Goal: Find specific page/section: Find specific page/section

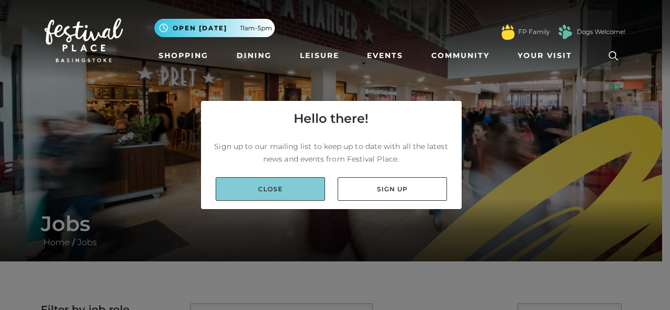
click at [302, 186] on link "Close" at bounding box center [270, 189] width 109 height 24
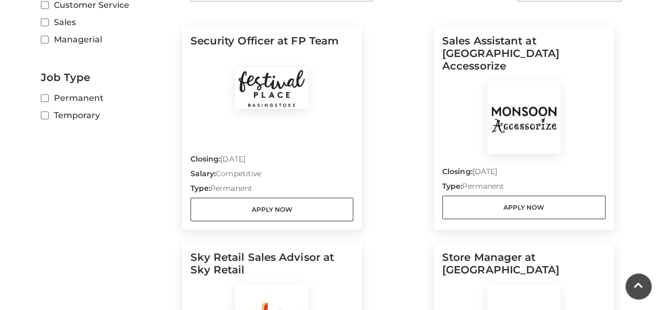
scroll to position [344, 0]
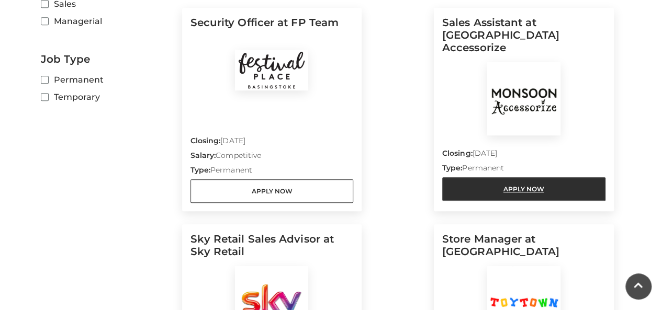
click at [488, 177] on link "Apply Now" at bounding box center [523, 189] width 163 height 24
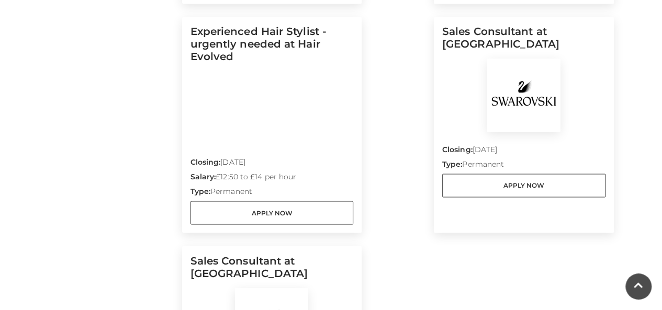
scroll to position [794, 0]
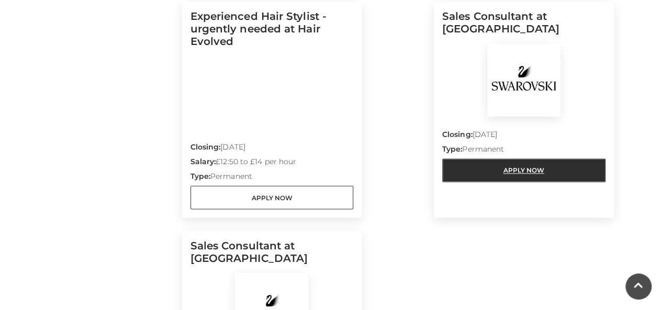
click at [499, 168] on link "Apply Now" at bounding box center [523, 170] width 163 height 24
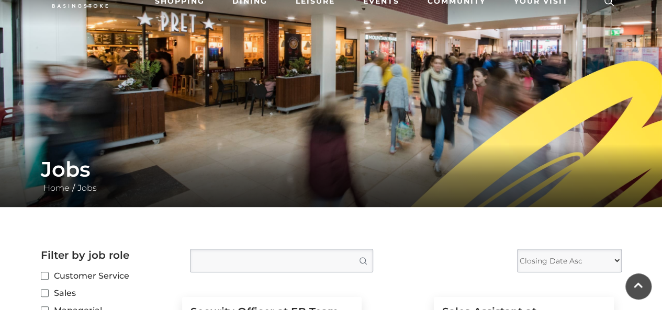
scroll to position [0, 0]
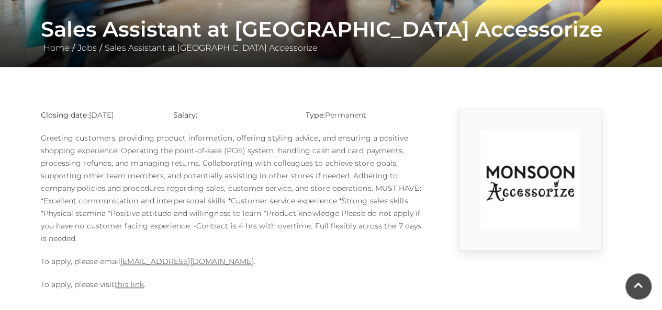
scroll to position [241, 0]
